Goal: Information Seeking & Learning: Stay updated

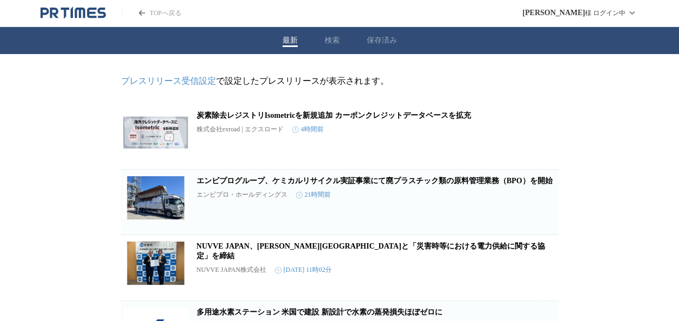
click at [388, 36] on button "保存済み" at bounding box center [382, 41] width 30 height 10
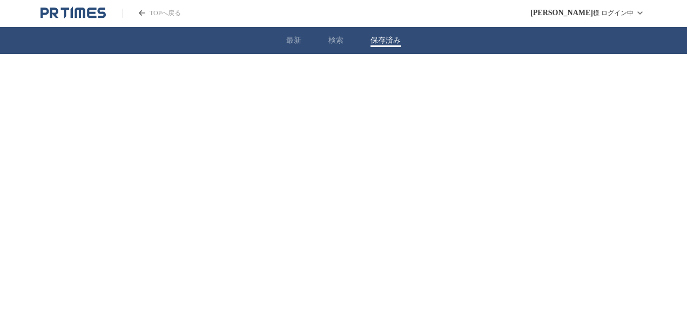
click at [334, 41] on button "検索" at bounding box center [336, 41] width 15 height 10
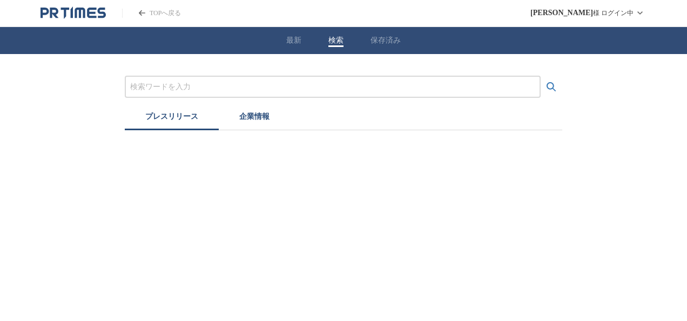
click at [304, 40] on div "最新 検索 保存済み" at bounding box center [343, 40] width 687 height 27
click at [297, 37] on button "最新" at bounding box center [293, 41] width 15 height 10
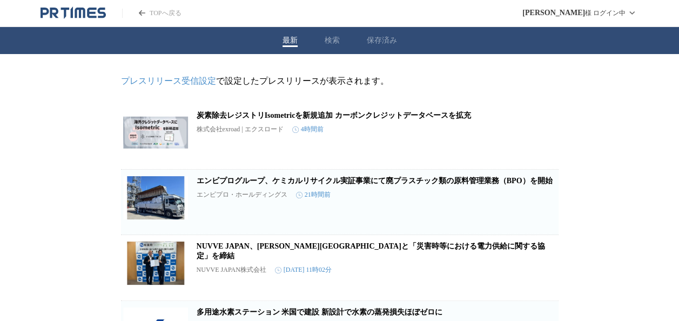
click at [166, 12] on link "TOPへ戻る" at bounding box center [151, 13] width 59 height 9
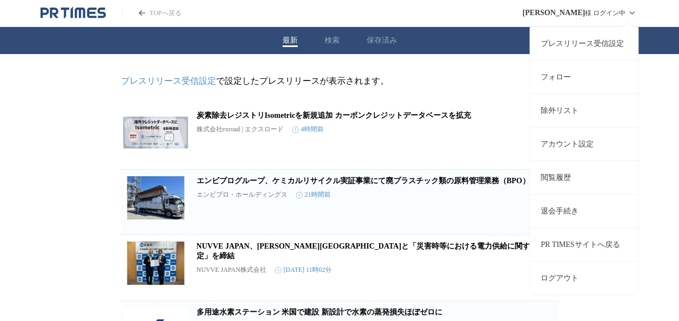
click at [592, 78] on link "フォロー" at bounding box center [584, 77] width 108 height 34
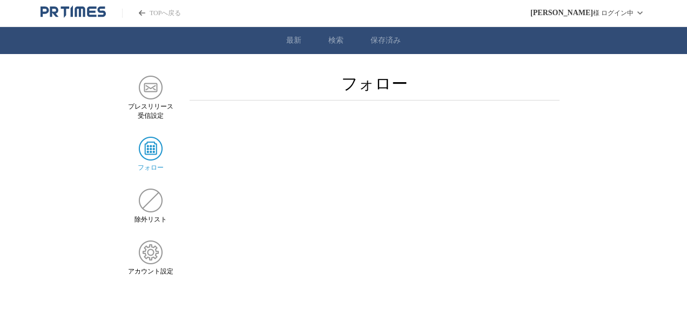
click at [390, 45] on link "保存済み" at bounding box center [386, 41] width 30 height 10
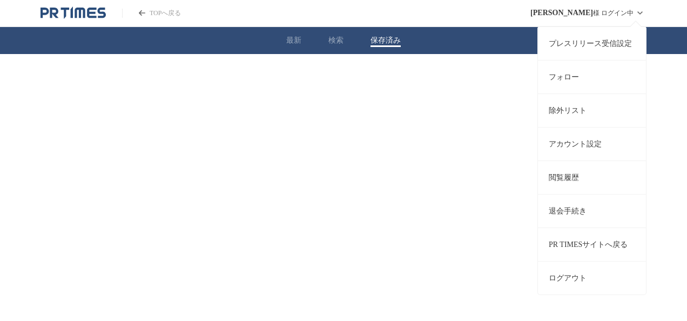
click at [584, 251] on link "PR TIMESサイトへ戻る" at bounding box center [592, 244] width 108 height 34
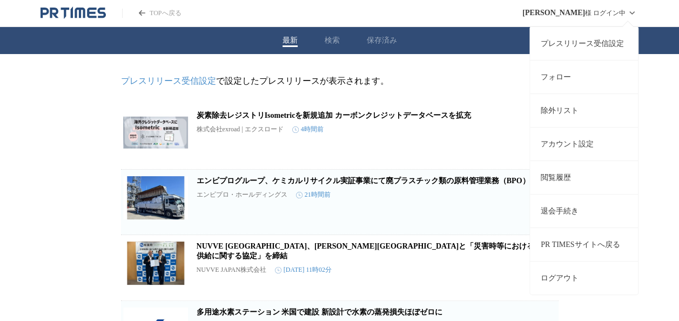
click at [563, 176] on link "閲覧履歴" at bounding box center [584, 177] width 108 height 34
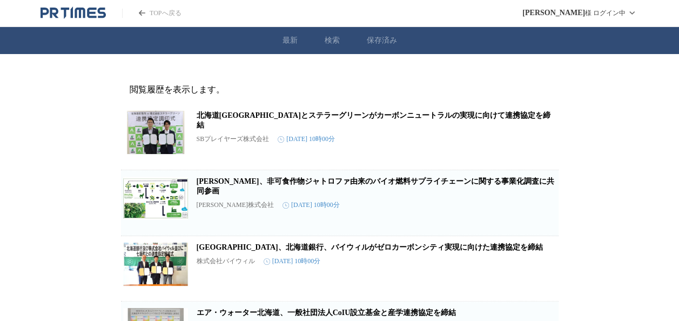
click at [355, 113] on link "北海道[GEOGRAPHIC_DATA]とステラーグリーンがカーボンニュートラルの実現に向けて連携協定を締結" at bounding box center [374, 120] width 354 height 18
click at [343, 251] on link "[GEOGRAPHIC_DATA]、北海道銀行、バイウィルがゼロカーボンシティ実現に向けた連携協定を締結" at bounding box center [370, 247] width 346 height 8
